Goal: Task Accomplishment & Management: Use online tool/utility

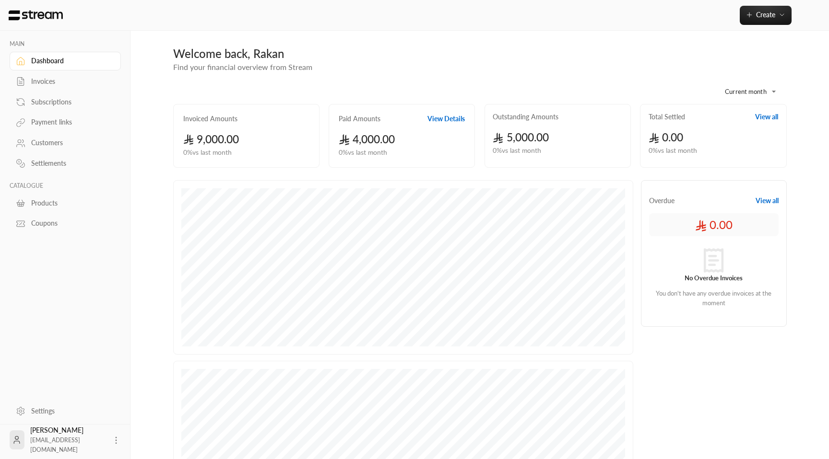
click at [57, 121] on div "Payment links" at bounding box center [70, 122] width 78 height 10
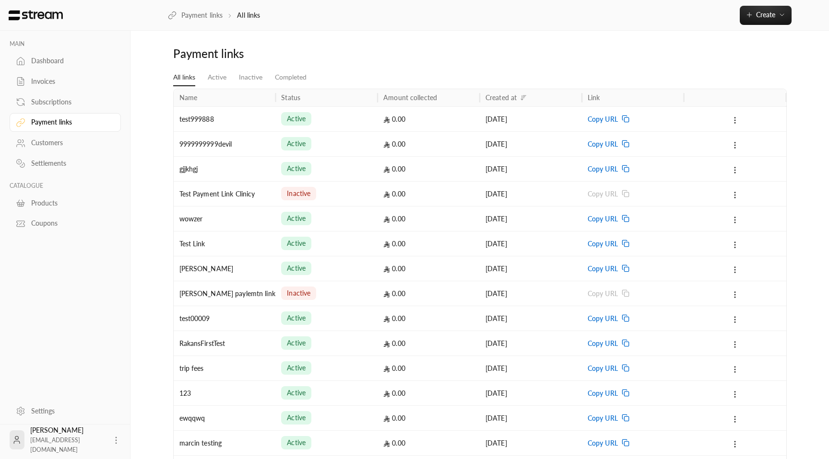
click at [492, 123] on div "25/09/2025" at bounding box center [530, 119] width 91 height 24
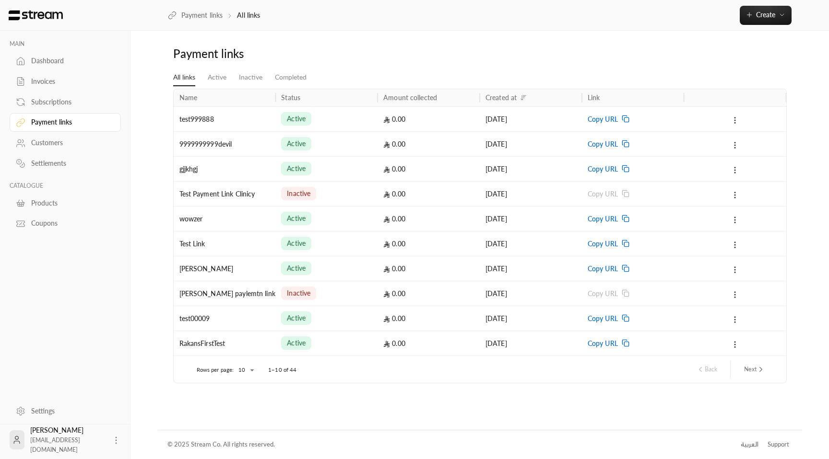
click at [570, 174] on div "25/09/2025" at bounding box center [530, 169] width 91 height 24
click at [356, 247] on div "active" at bounding box center [326, 244] width 91 height 24
click at [614, 121] on span "Copy URL" at bounding box center [602, 119] width 30 height 24
click at [417, 117] on div "0.00" at bounding box center [428, 119] width 91 height 24
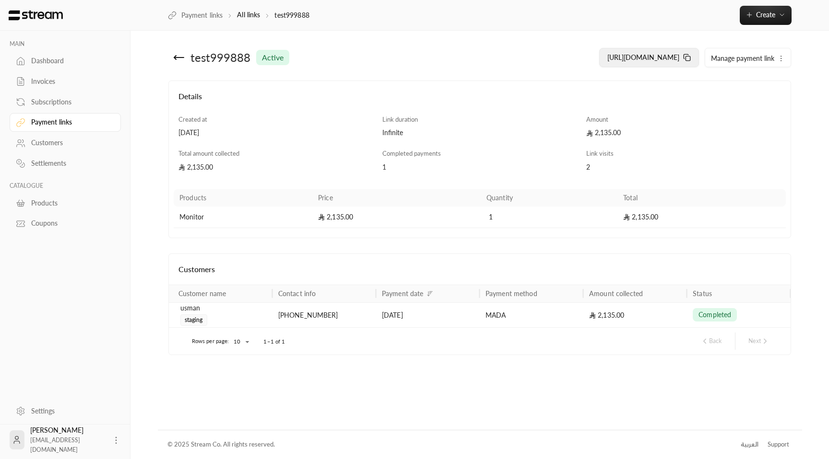
click at [688, 59] on icon at bounding box center [687, 58] width 8 height 8
